Goal: Check status: Check status

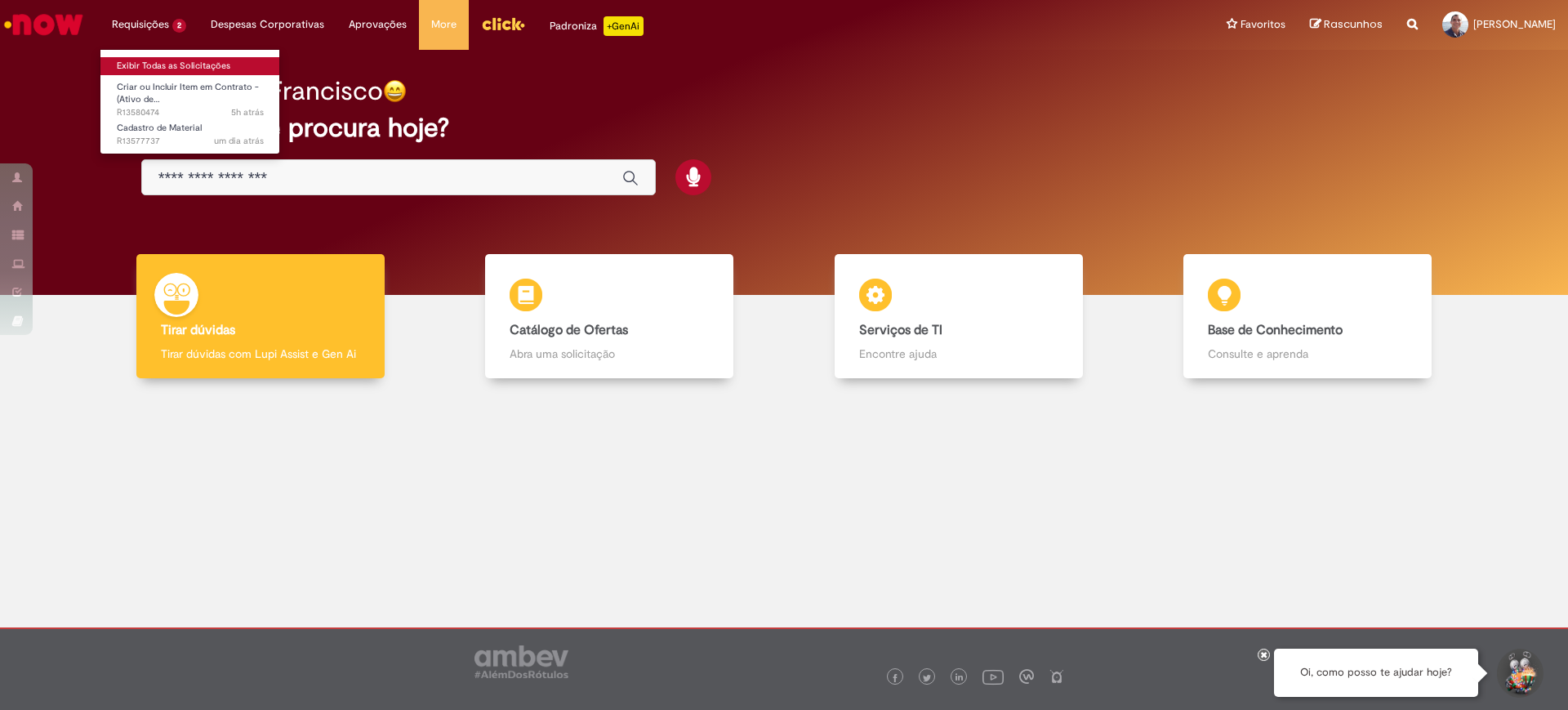
click at [149, 60] on link "Exibir Todas as Solicitações" at bounding box center [190, 65] width 180 height 18
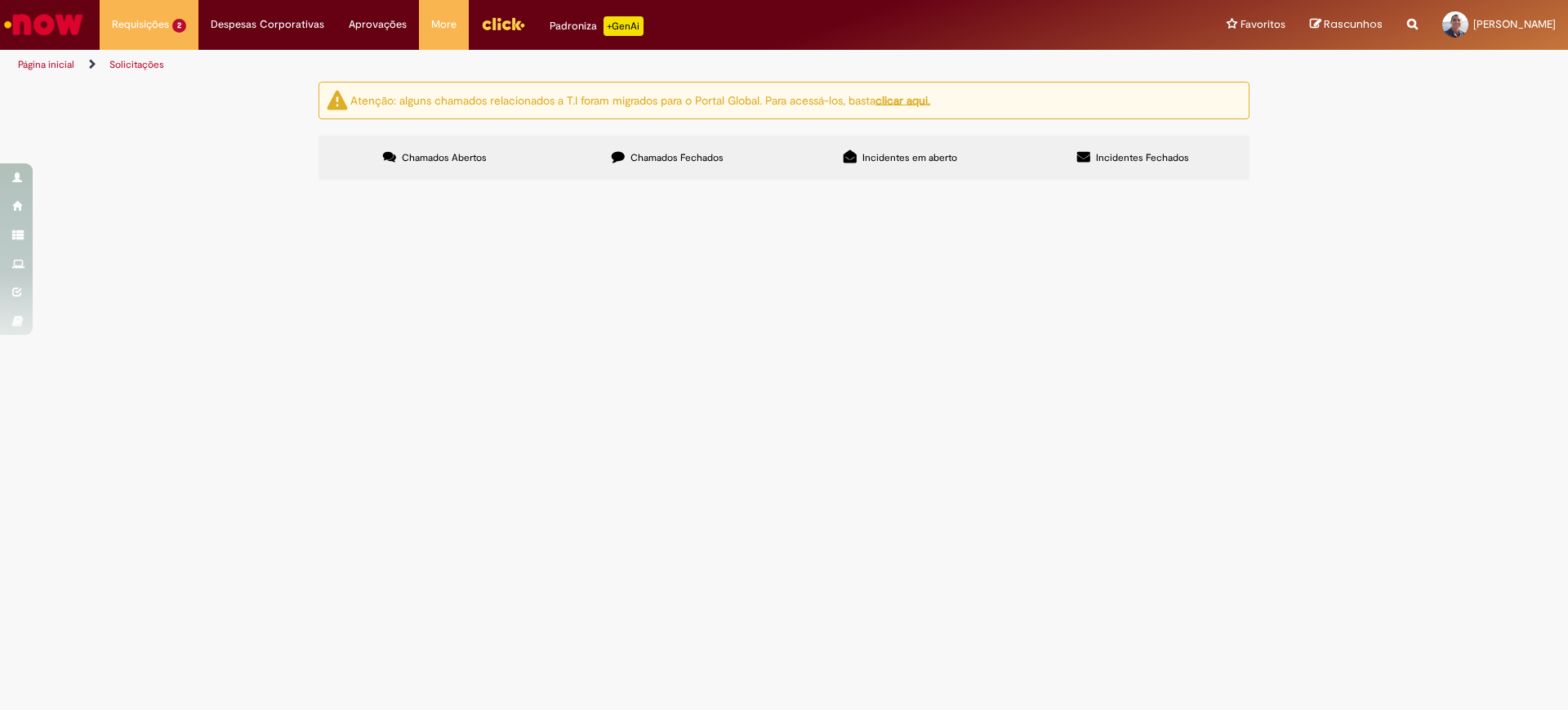
click at [1515, 184] on div "Atenção: alguns chamados relacionados a T.I foram migrados para o Portal Global…" at bounding box center [784, 133] width 1568 height 102
drag, startPoint x: 468, startPoint y: 528, endPoint x: 598, endPoint y: 602, distance: 149.6
click at [473, 528] on main "Solicitações Atenção: alguns chamados relacionados a T.I foram migrados para o …" at bounding box center [784, 395] width 1568 height 629
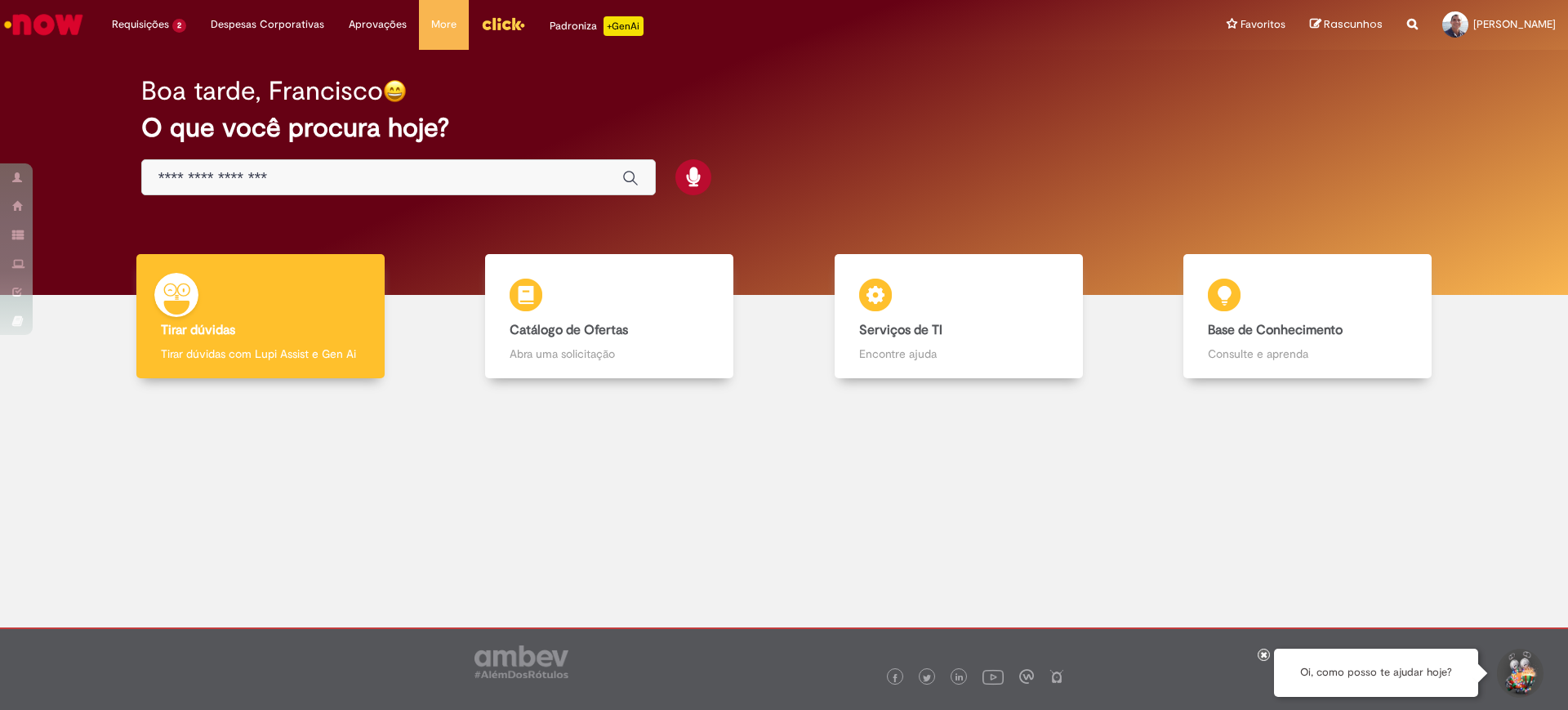
click at [813, 61] on div "Boa tarde, Francisco O que você procura hoje?" at bounding box center [783, 171] width 1543 height 245
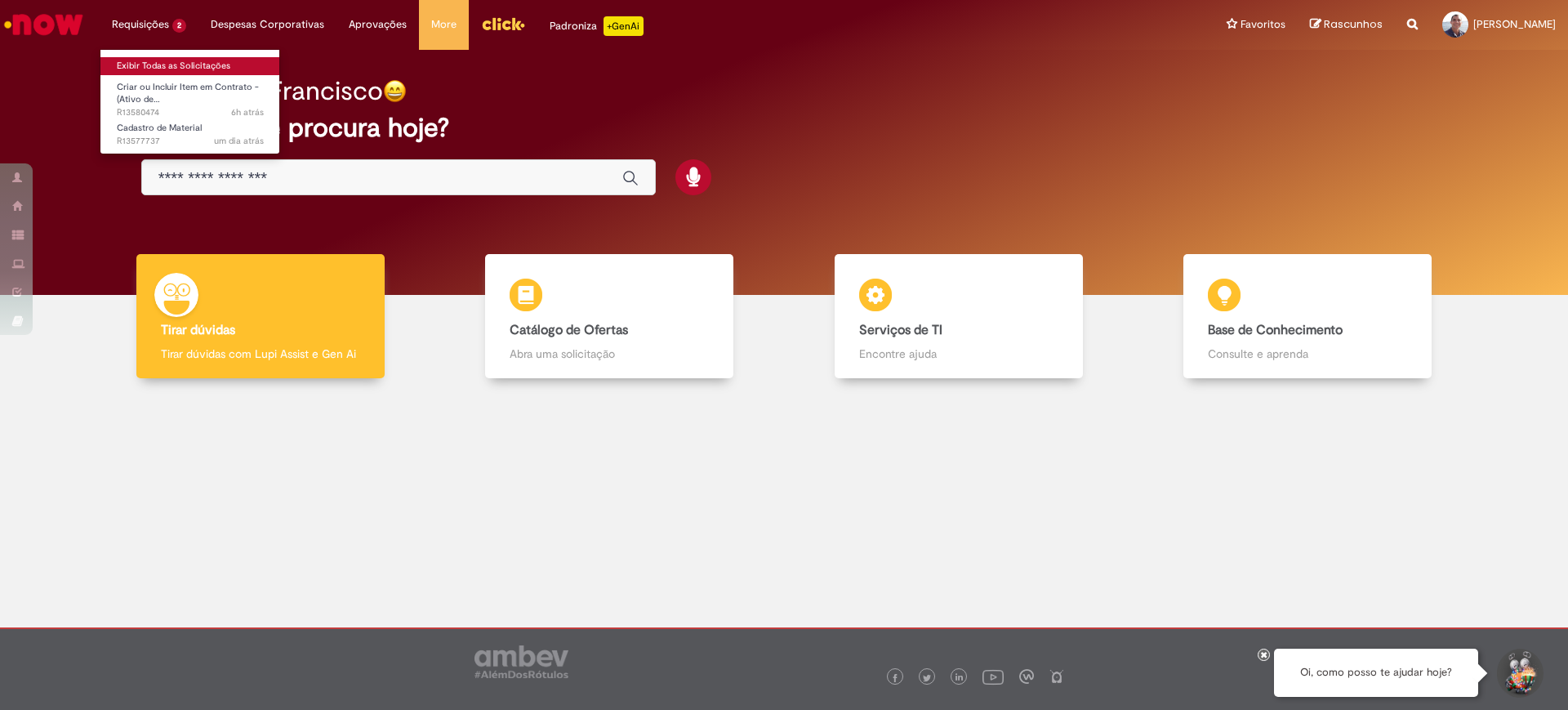
click at [141, 63] on link "Exibir Todas as Solicitações" at bounding box center [190, 65] width 180 height 18
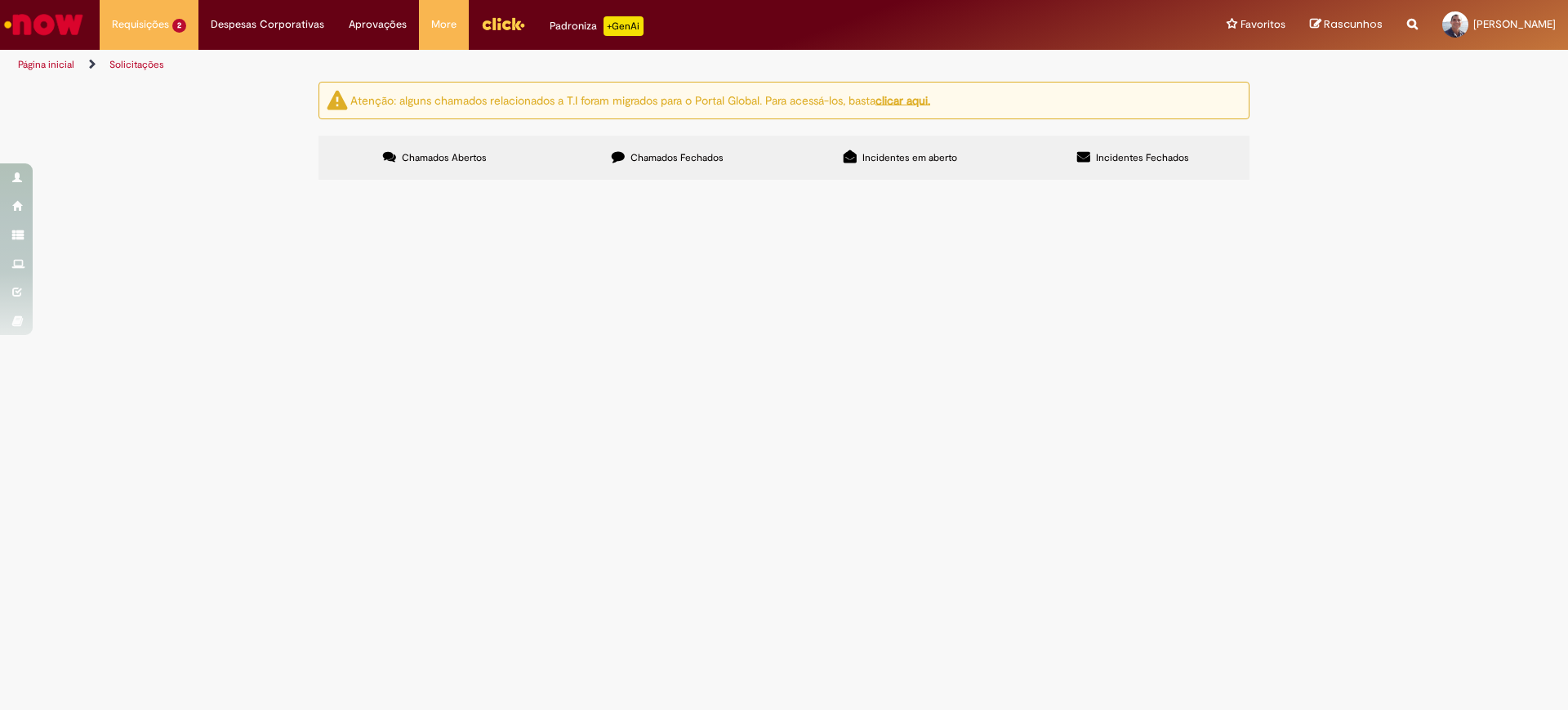
click at [0, 0] on span "Em Validação" at bounding box center [0, 0] width 0 height 0
click at [0, 0] on span "R13580474" at bounding box center [0, 0] width 0 height 0
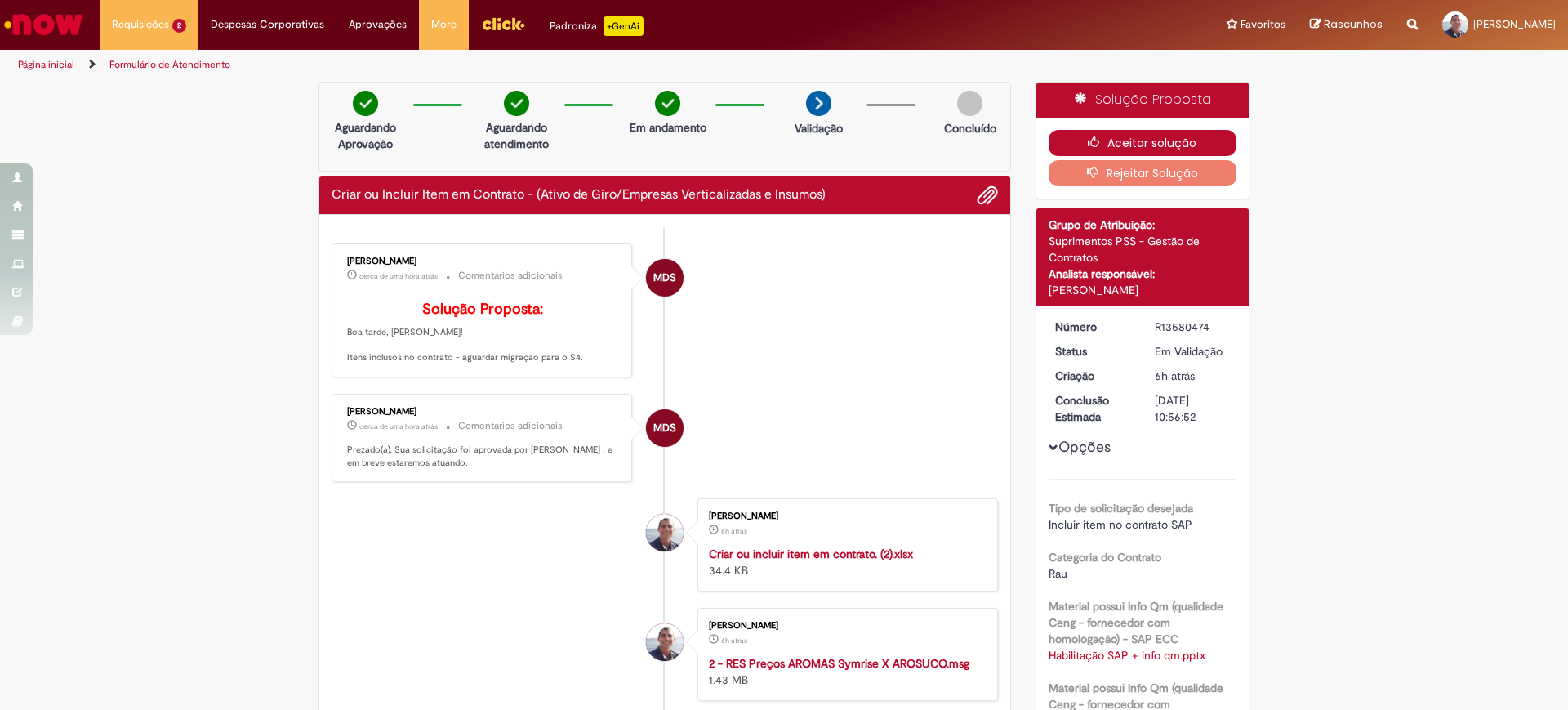
click at [1134, 142] on button "Aceitar solução" at bounding box center [1142, 143] width 189 height 26
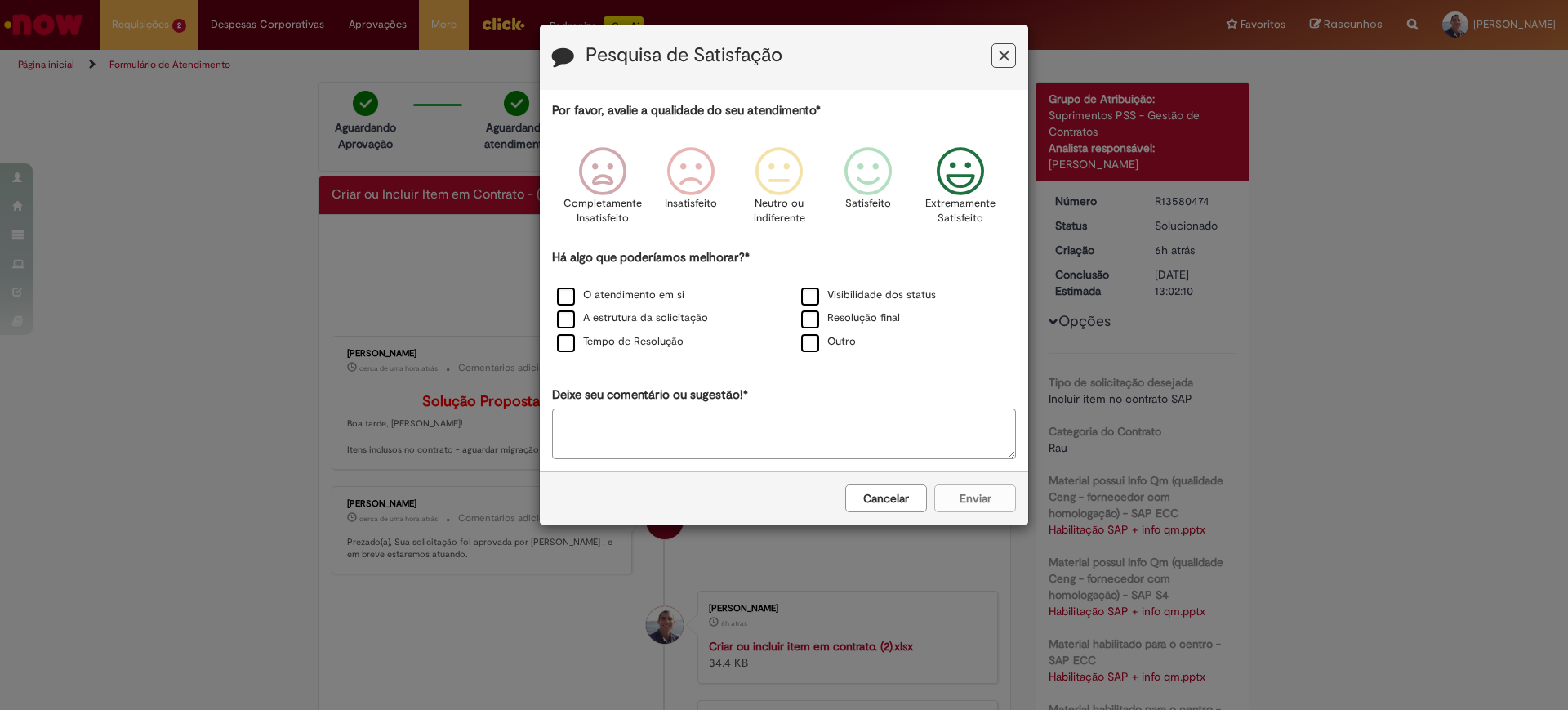
click at [959, 164] on icon "Feedback" at bounding box center [961, 171] width 61 height 49
click at [566, 293] on label "O atendimento em si" at bounding box center [620, 295] width 128 height 16
click at [567, 319] on label "A estrutura da solicitação" at bounding box center [632, 318] width 151 height 16
click at [565, 340] on label "Tempo de Resolução" at bounding box center [620, 342] width 127 height 16
click at [805, 296] on label "Visibilidade dos status" at bounding box center [868, 295] width 135 height 16
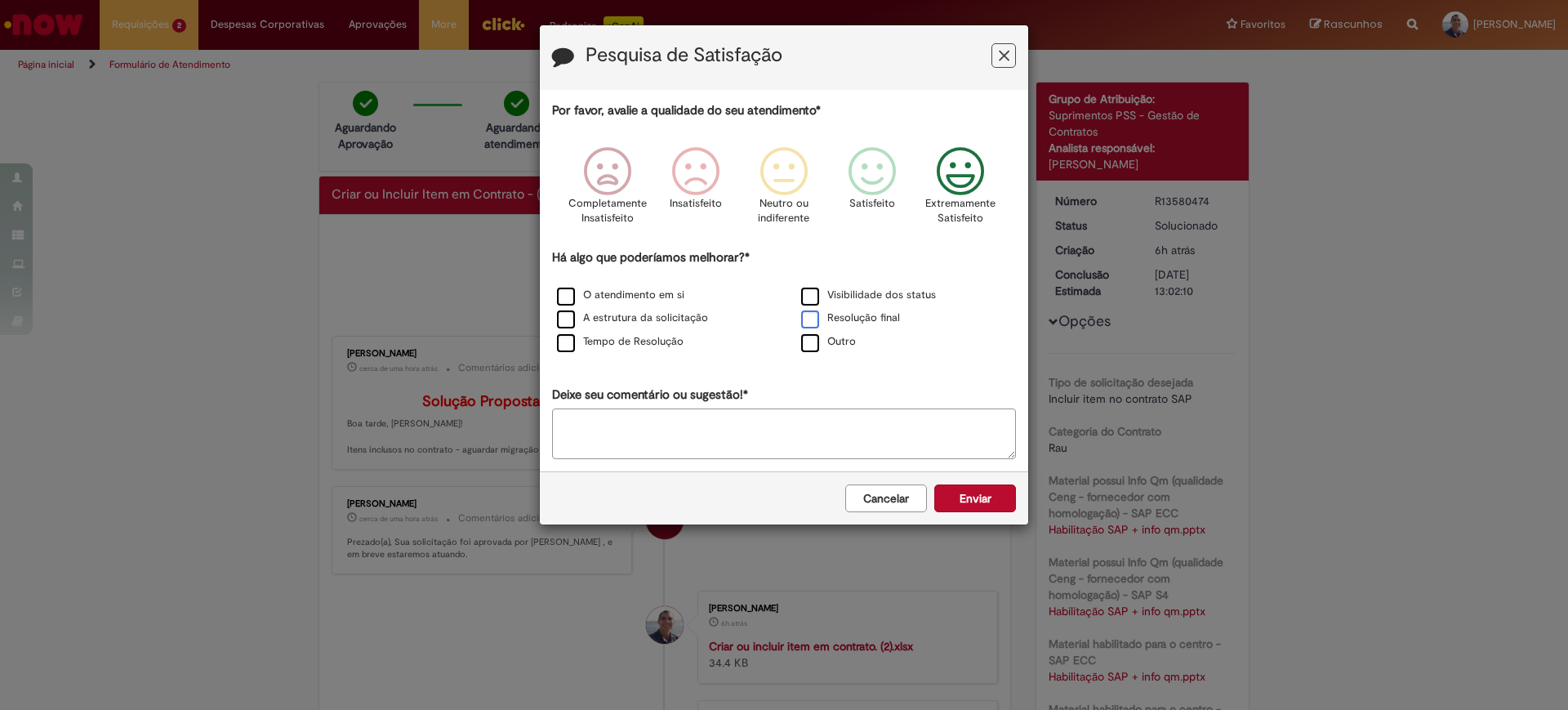
click at [811, 316] on label "Resolução final" at bounding box center [850, 318] width 99 height 16
click at [979, 497] on button "Enviar" at bounding box center [975, 498] width 82 height 28
